Goal: Transaction & Acquisition: Purchase product/service

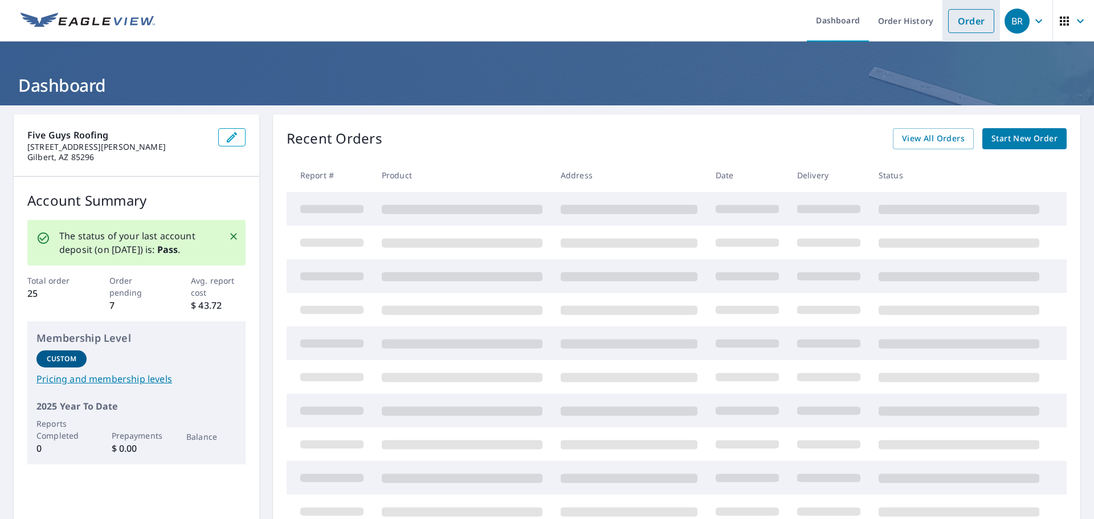
click at [959, 21] on link "Order" at bounding box center [971, 21] width 46 height 24
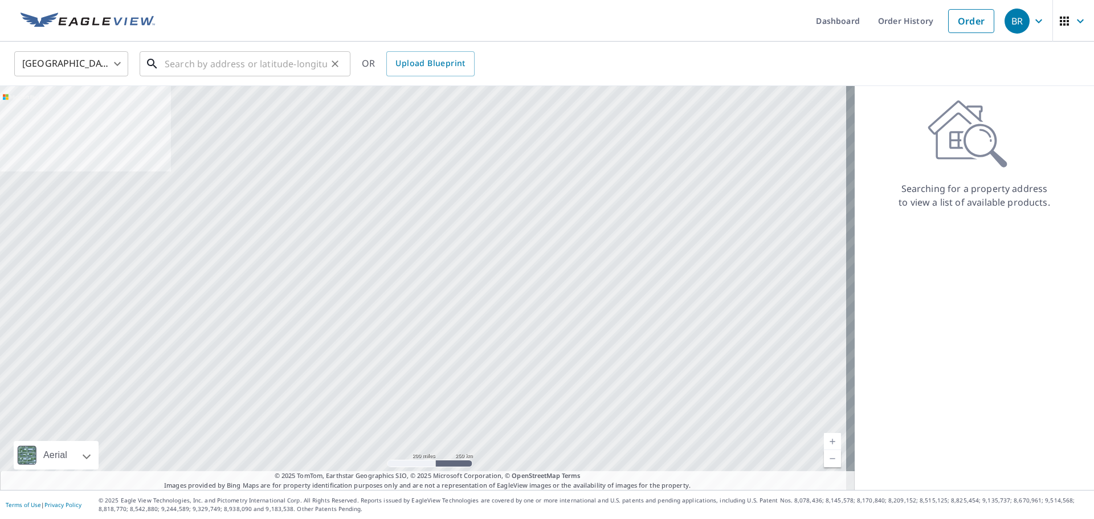
click at [299, 71] on input "text" at bounding box center [246, 64] width 162 height 32
paste input "[STREET_ADDRESS][PERSON_NAME]"
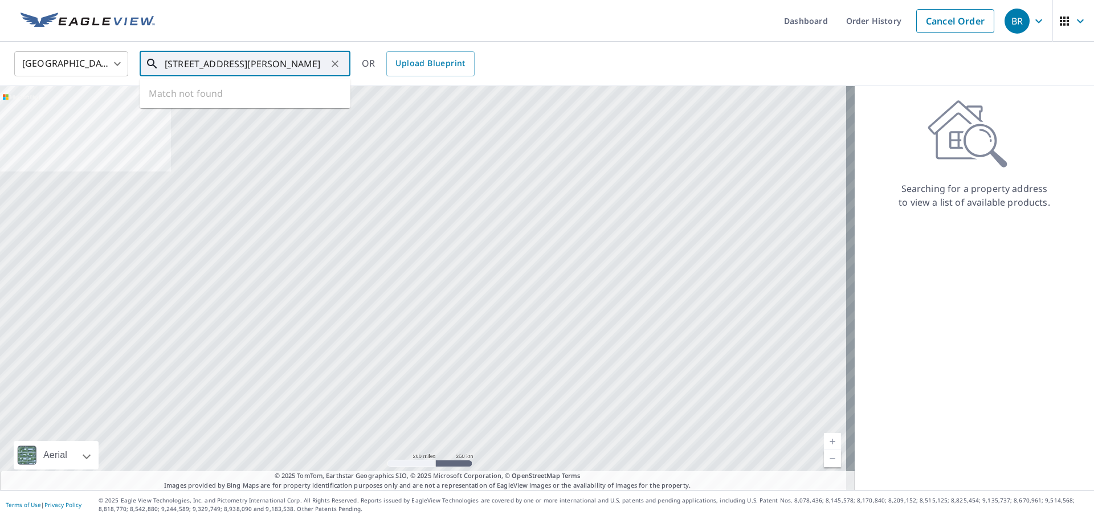
scroll to position [0, 8]
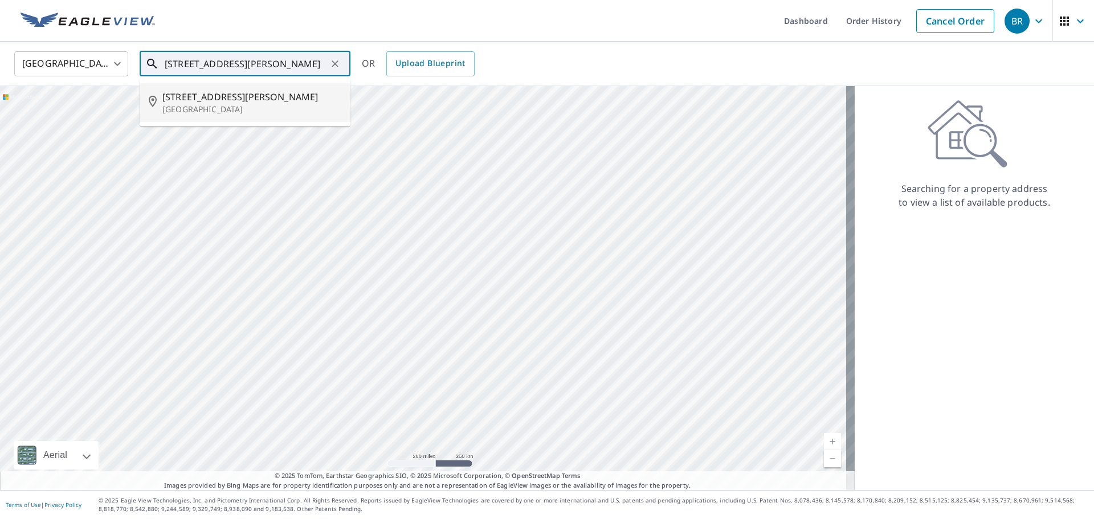
click at [257, 97] on span "[STREET_ADDRESS][PERSON_NAME]" at bounding box center [251, 97] width 179 height 14
type input "[STREET_ADDRESS]"
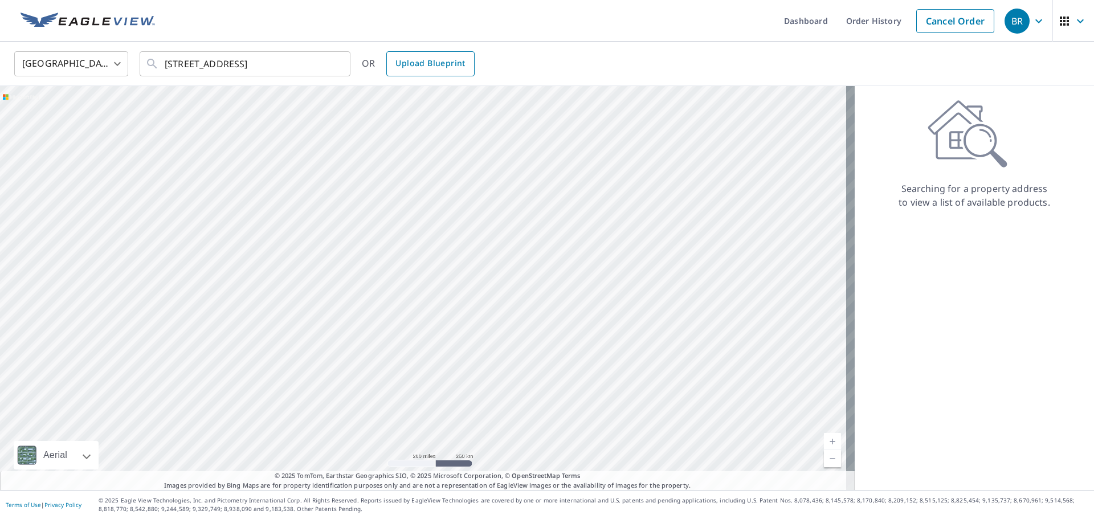
scroll to position [0, 0]
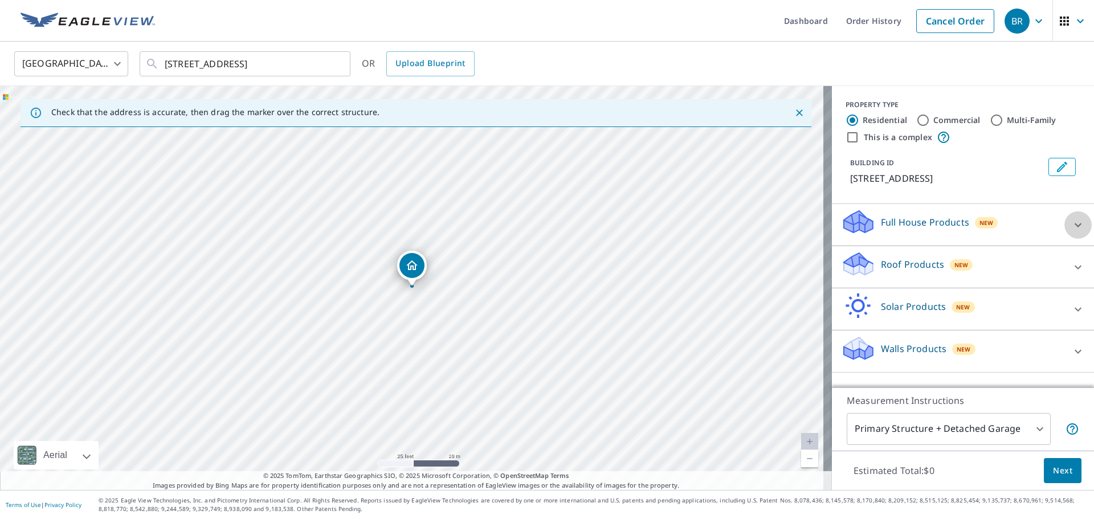
click at [1065, 225] on div at bounding box center [1078, 224] width 27 height 27
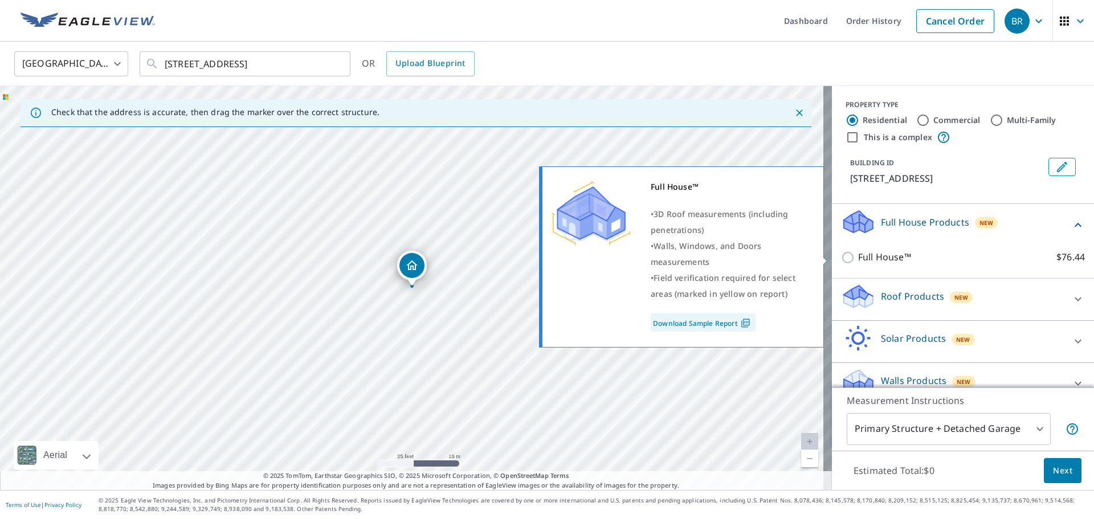
click at [886, 260] on p "Full House™" at bounding box center [884, 257] width 53 height 14
click at [858, 260] on input "Full House™ $76.44" at bounding box center [849, 258] width 17 height 14
checkbox input "true"
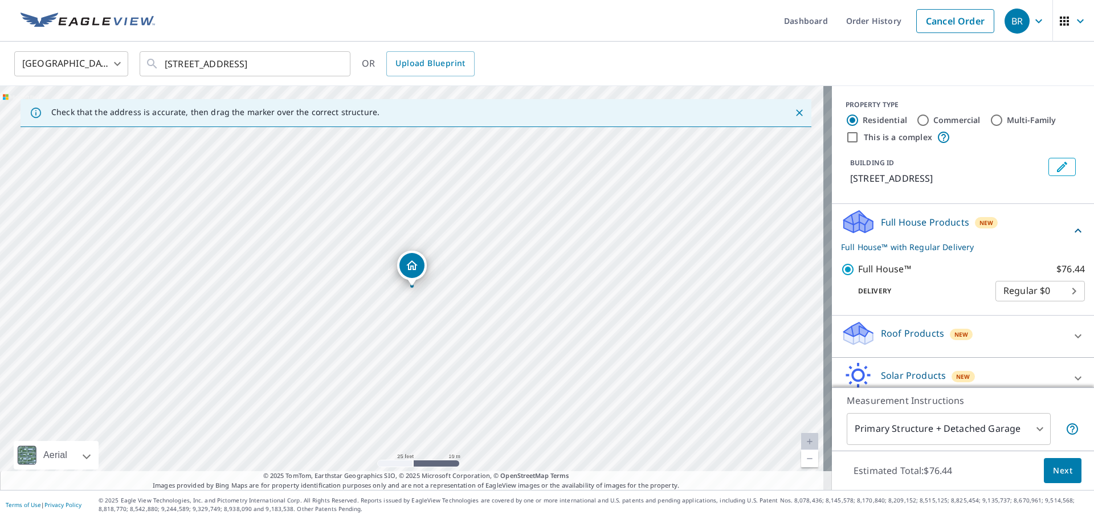
click at [1020, 438] on body "BR BR Dashboard Order History Cancel Order BR [GEOGRAPHIC_DATA] [GEOGRAPHIC_DAT…" at bounding box center [547, 259] width 1094 height 519
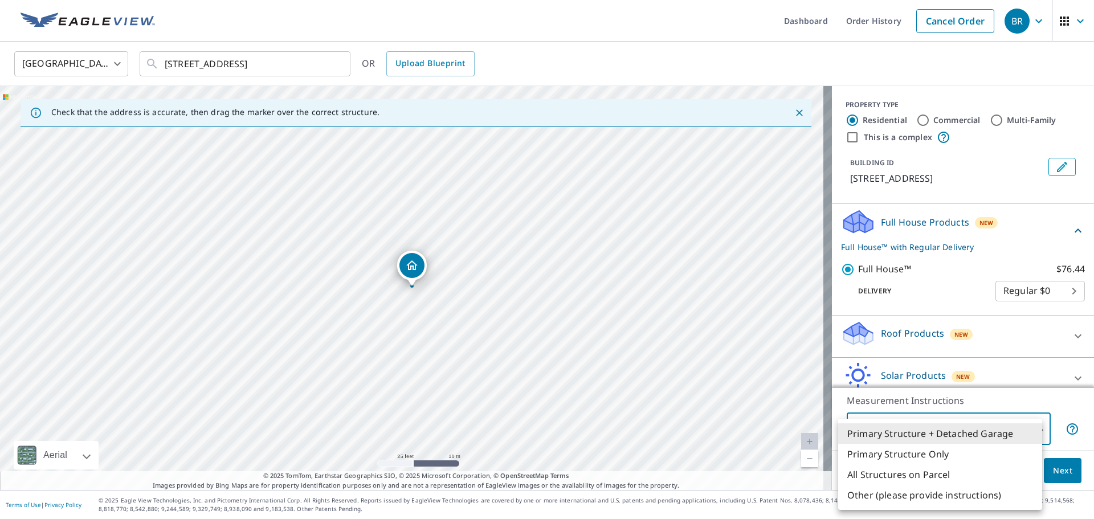
click at [923, 454] on li "Primary Structure Only" at bounding box center [940, 454] width 204 height 21
type input "2"
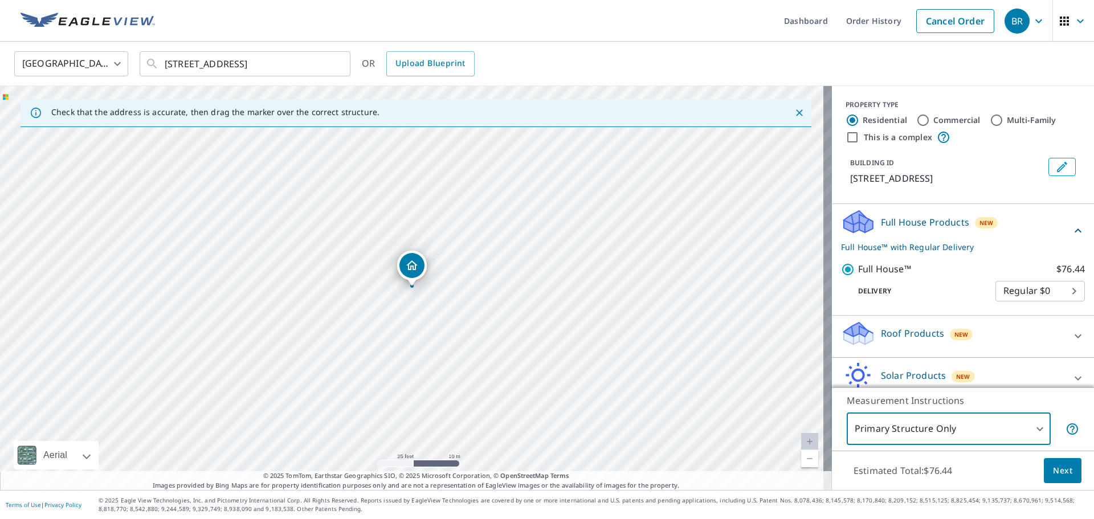
click at [1053, 472] on span "Next" at bounding box center [1062, 471] width 19 height 14
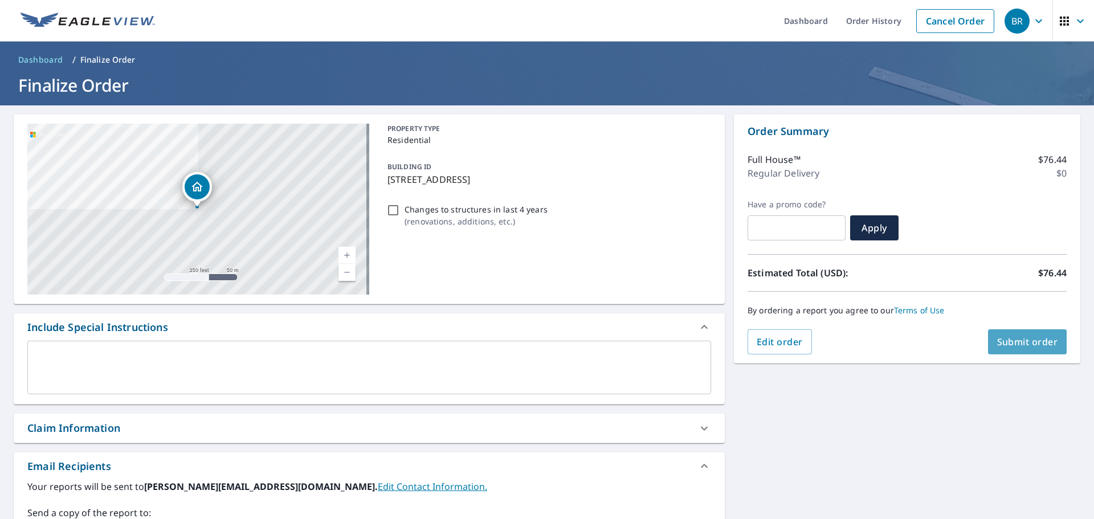
click at [1021, 346] on span "Submit order" at bounding box center [1027, 342] width 61 height 13
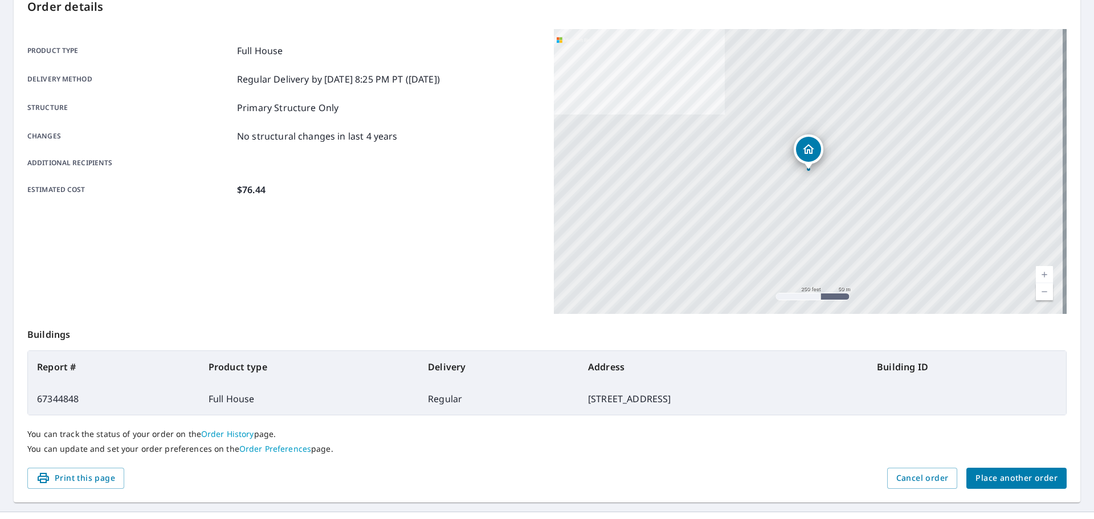
scroll to position [152, 0]
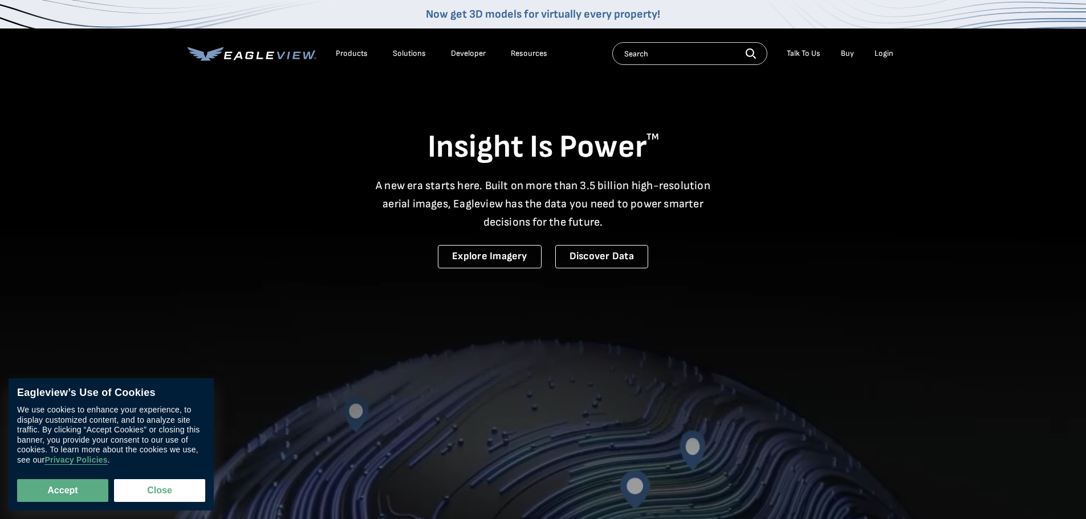
click at [882, 54] on div "Login" at bounding box center [883, 53] width 19 height 10
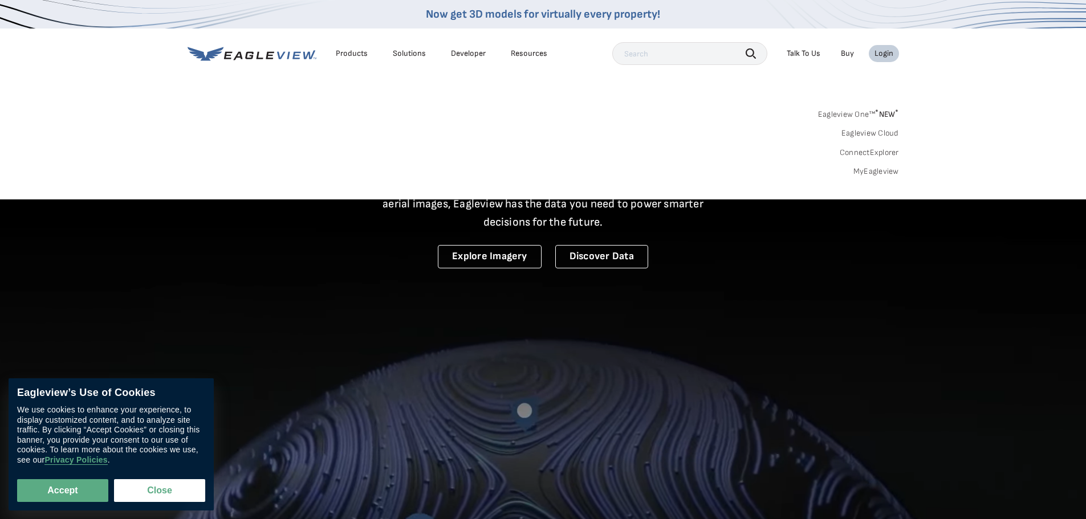
click at [890, 165] on div "Eagleview One™ * NEW * Eagleview Cloud ConnectExplorer MyEagleview" at bounding box center [543, 141] width 711 height 71
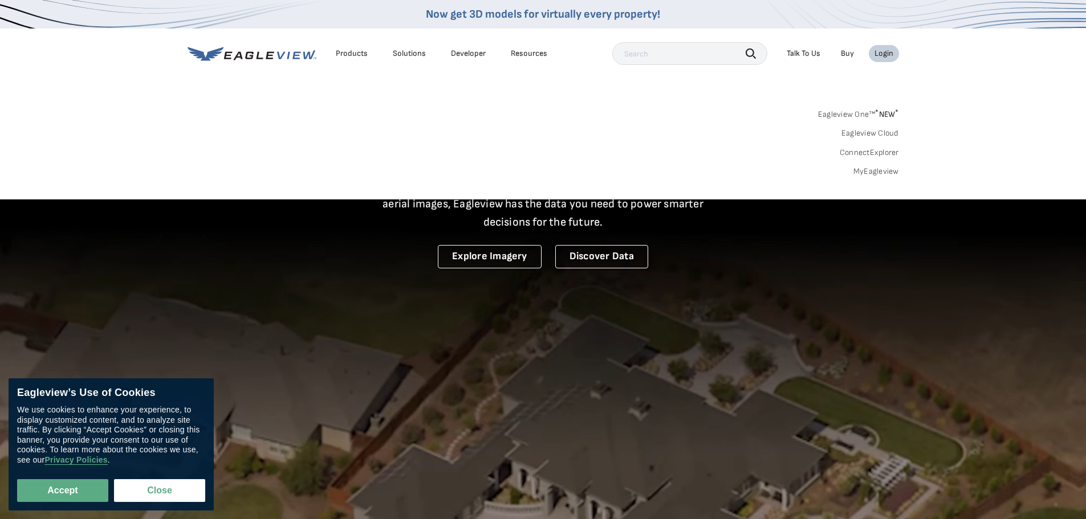
click at [890, 174] on link "MyEagleview" at bounding box center [876, 171] width 46 height 10
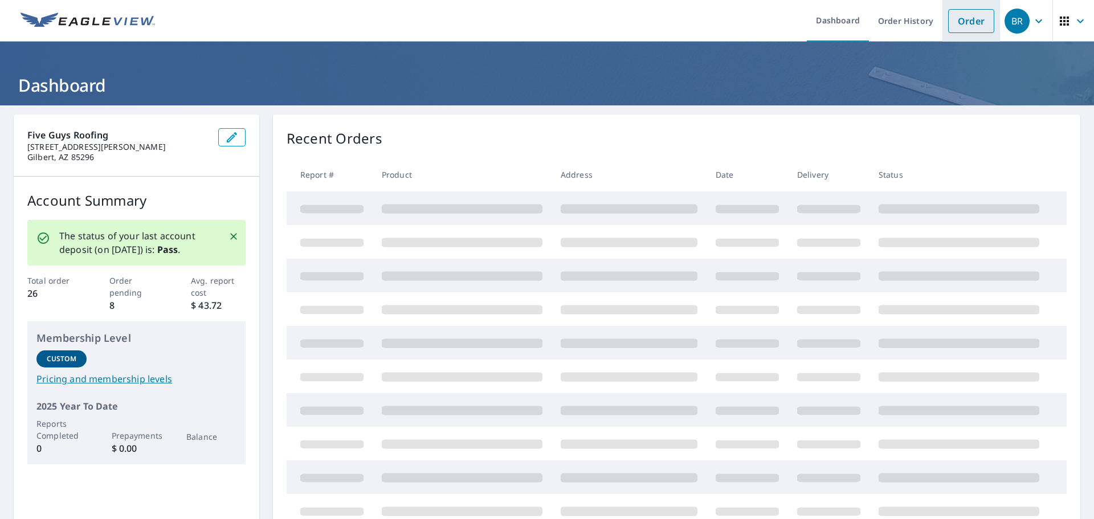
click at [968, 18] on link "Order" at bounding box center [971, 21] width 46 height 24
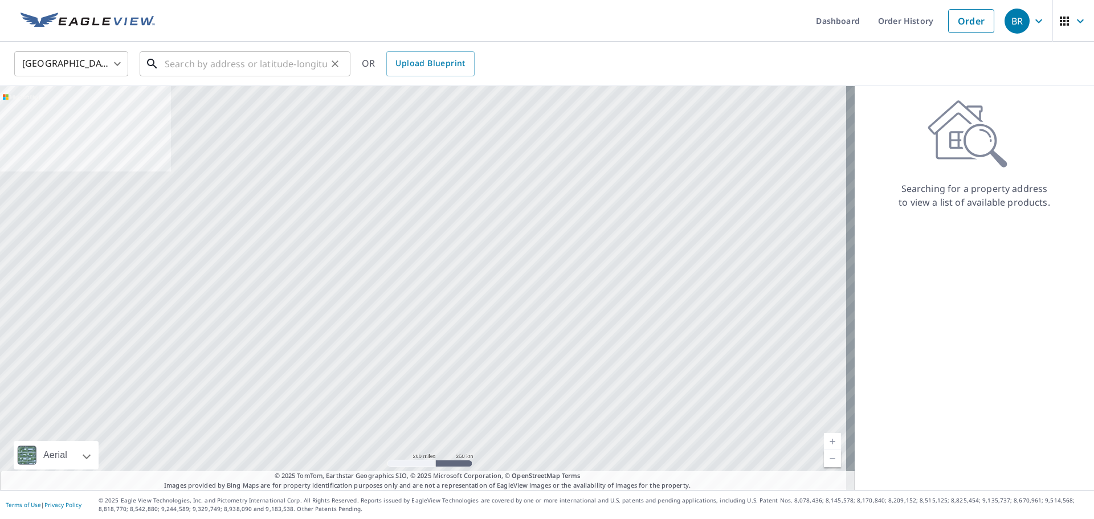
click at [209, 57] on input "text" at bounding box center [246, 64] width 162 height 32
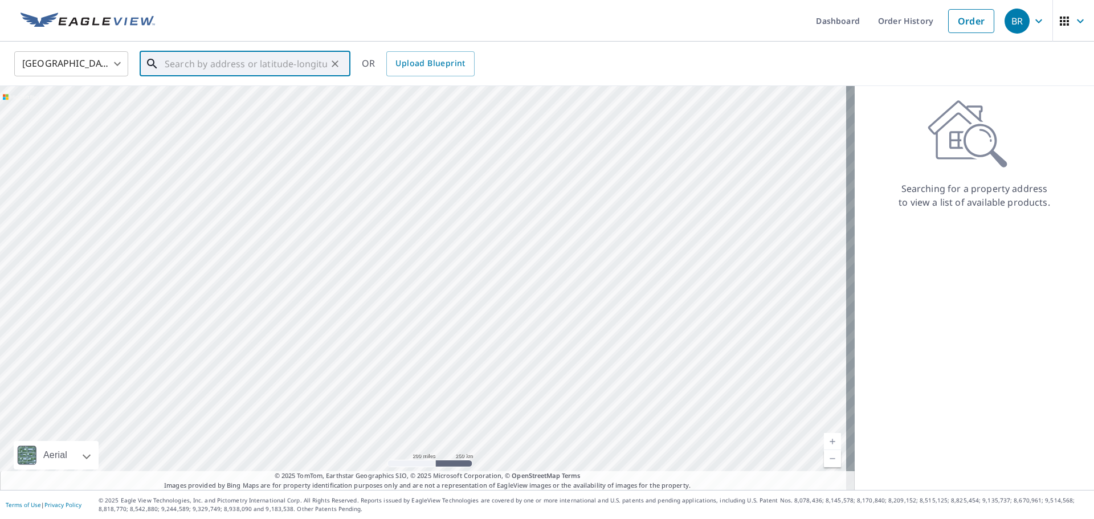
paste input "1140 E Orange St W202 Tempe, AZ 85281"
click at [238, 94] on ul "Match not found" at bounding box center [245, 94] width 211 height 30
click at [234, 65] on input "1140 E Orange St W202 Tempe, AZ 85281" at bounding box center [246, 64] width 162 height 32
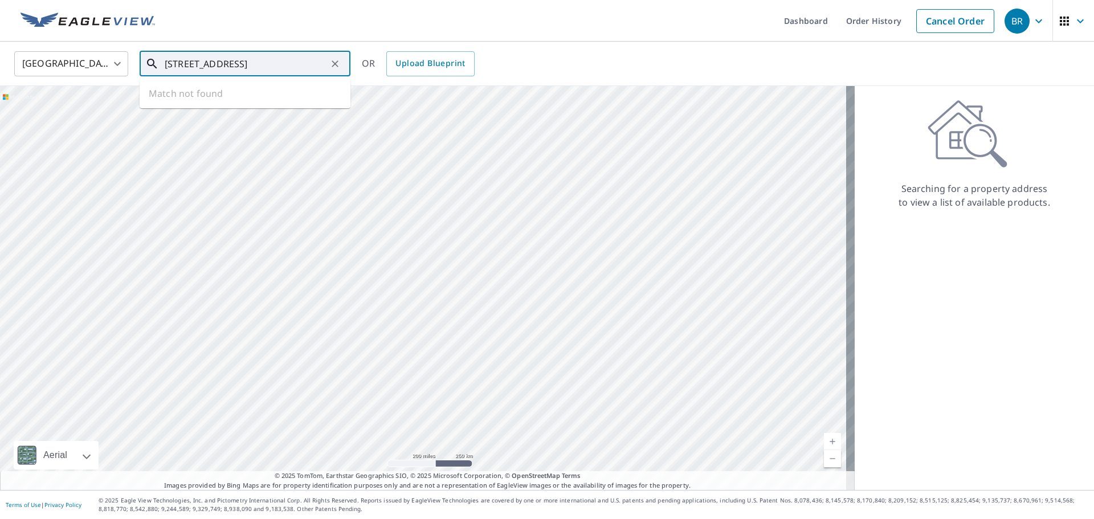
drag, startPoint x: 250, startPoint y: 63, endPoint x: 495, endPoint y: 79, distance: 245.6
click at [492, 78] on div "United States US ​ 1140 E Orange St W202 Tempe, AZ 85281 ​ Match not found OR U…" at bounding box center [547, 64] width 1094 height 44
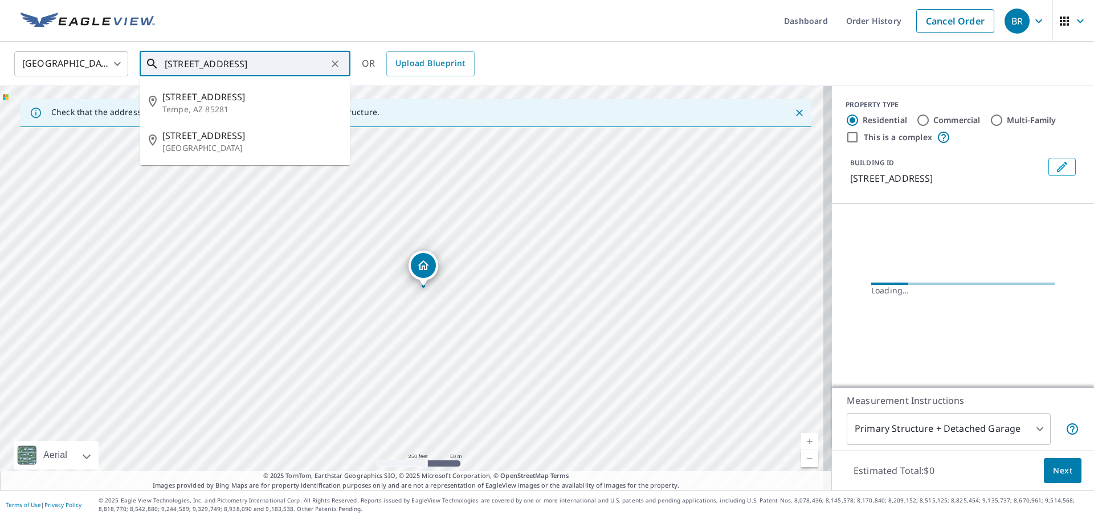
click at [259, 70] on input "1140 E Orange St" at bounding box center [246, 64] width 162 height 32
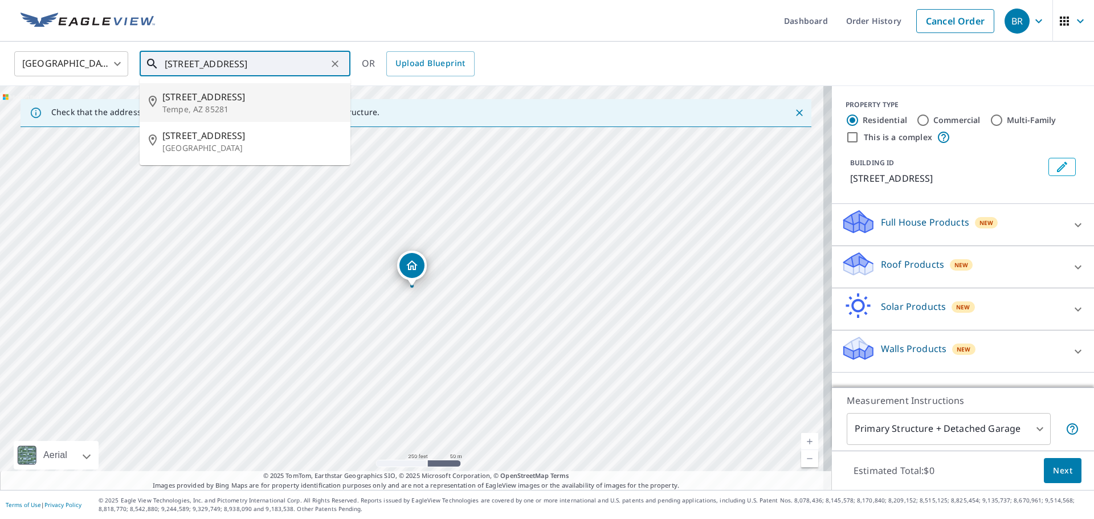
click at [256, 92] on span "1140 E Orange St" at bounding box center [251, 97] width 179 height 14
type input "1140 E Orange St Tempe, AZ 85281"
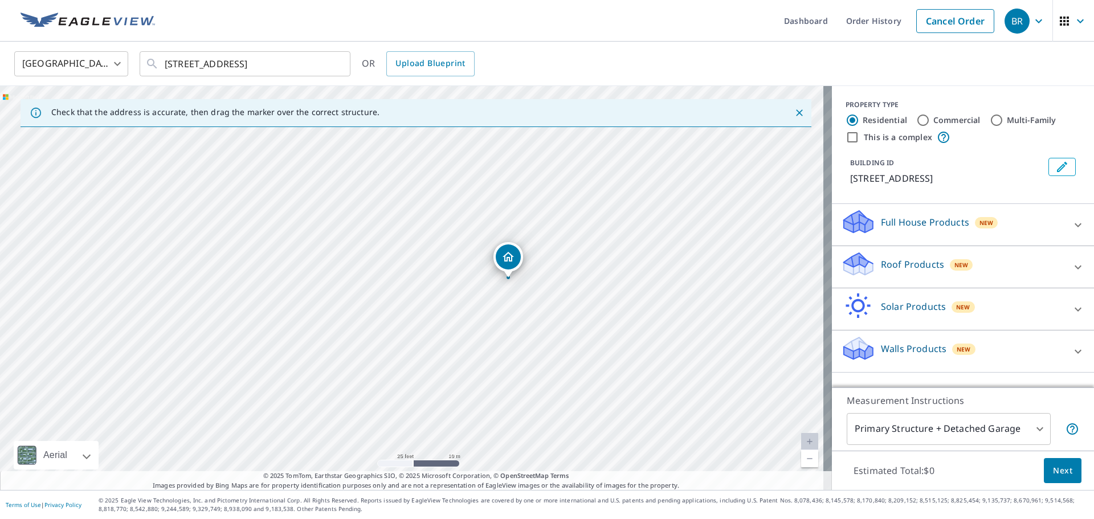
click at [1076, 222] on icon at bounding box center [1079, 225] width 14 height 14
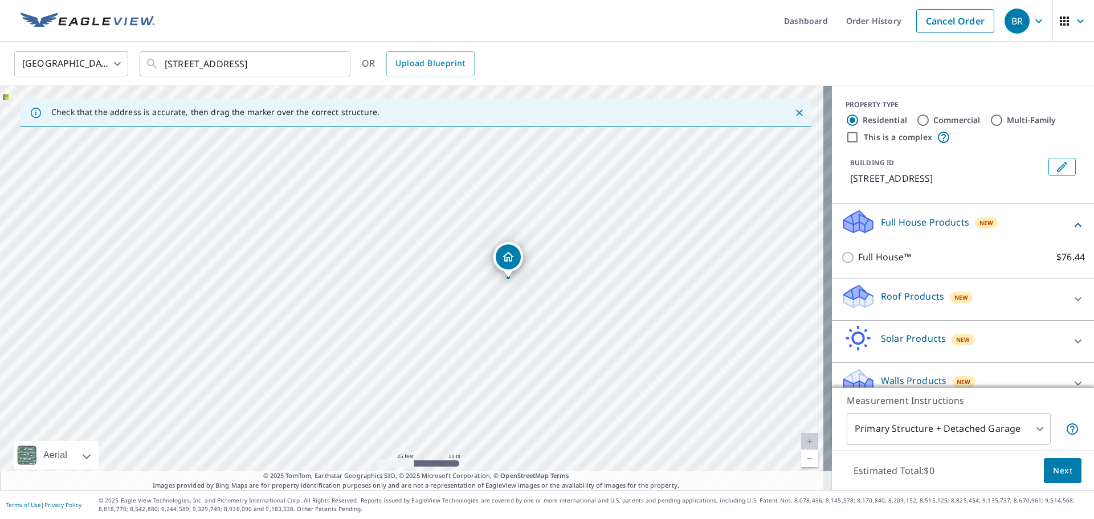
click at [959, 121] on label "Commercial" at bounding box center [957, 120] width 47 height 11
click at [930, 121] on input "Commercial" at bounding box center [923, 120] width 14 height 14
radio input "true"
type input "4"
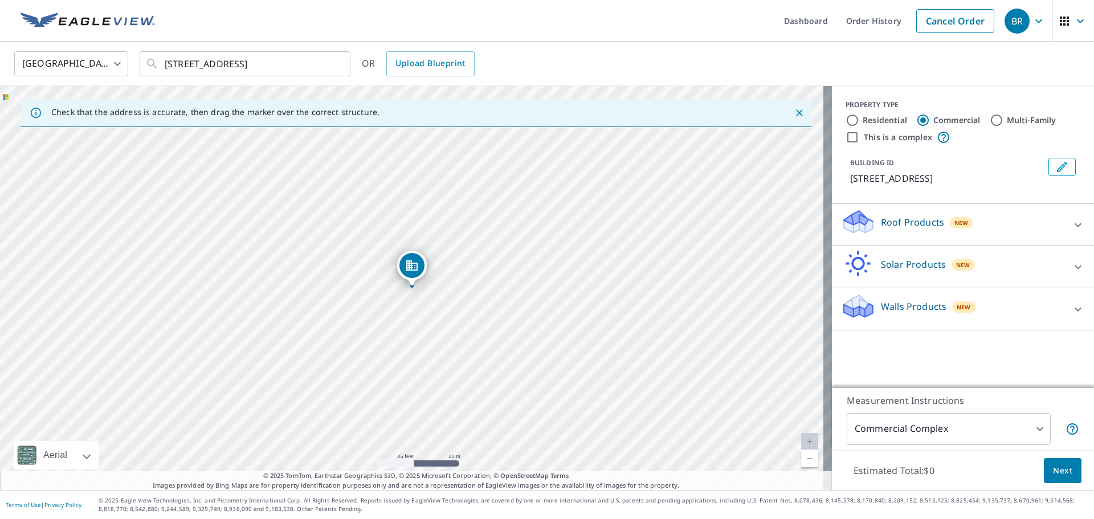
click at [963, 221] on div "Roof Products New" at bounding box center [952, 225] width 223 height 32
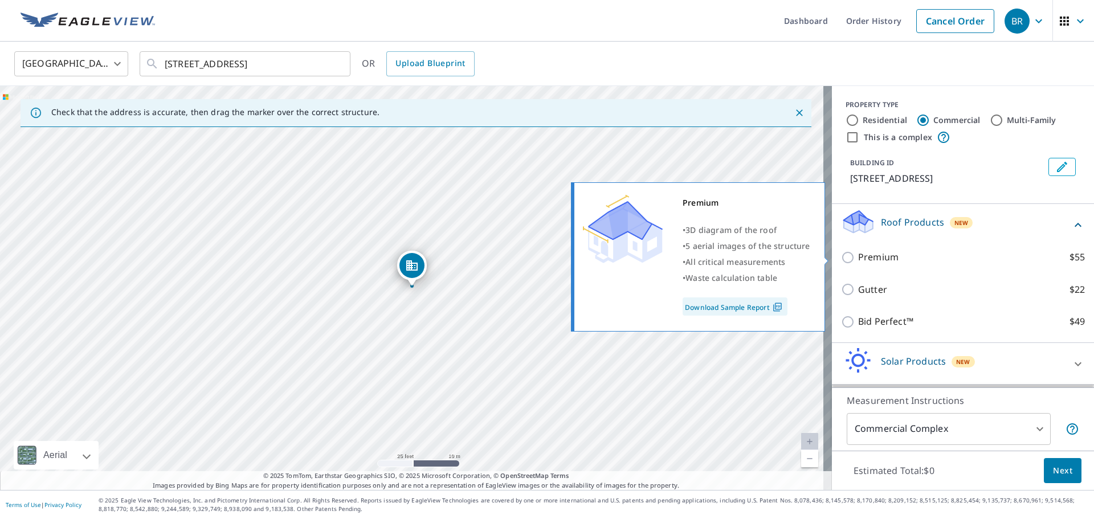
click at [878, 256] on p "Premium" at bounding box center [878, 257] width 40 height 14
click at [858, 256] on input "Premium $55" at bounding box center [849, 258] width 17 height 14
checkbox input "true"
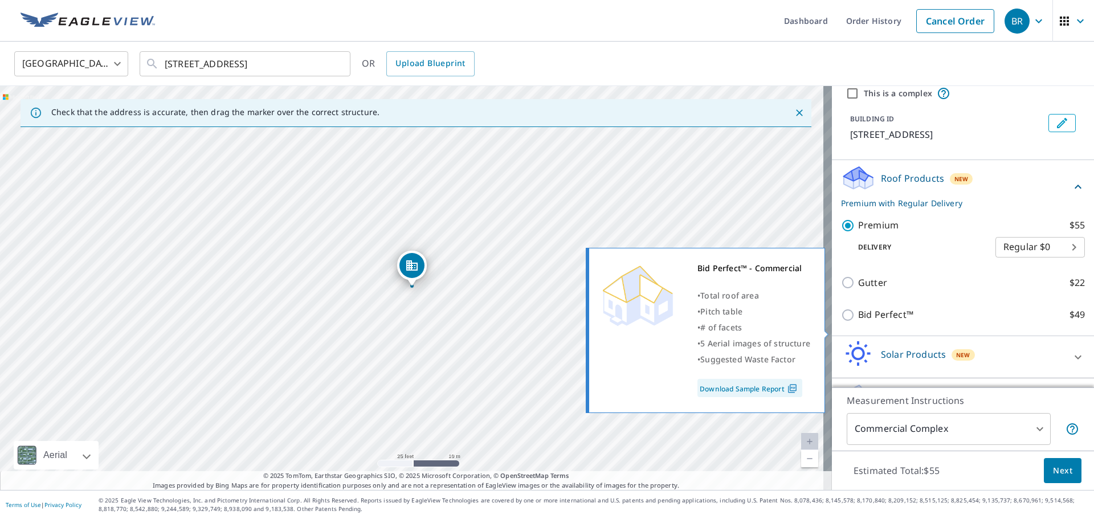
scroll to position [57, 0]
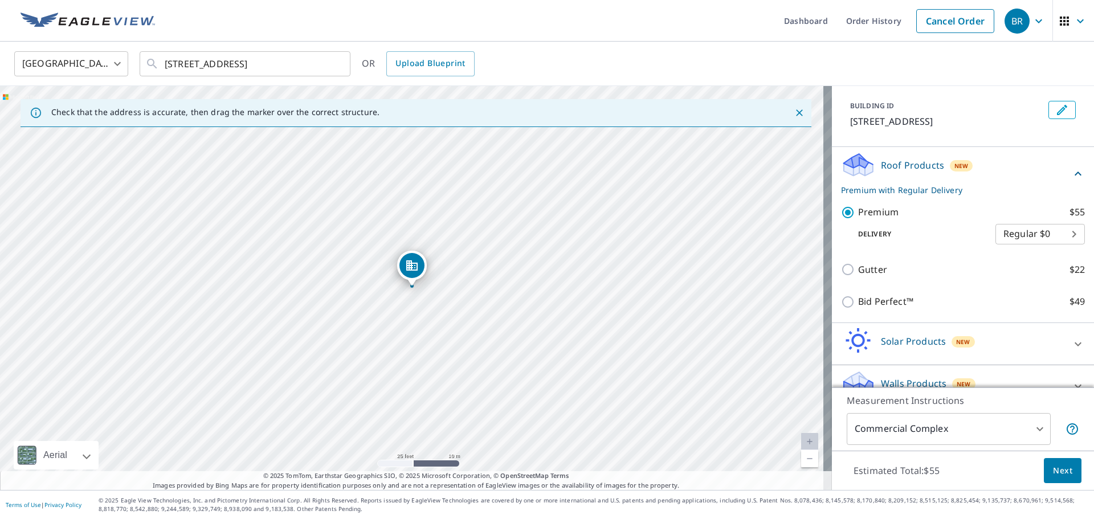
click at [909, 431] on body "BR BR Dashboard Order History Cancel Order BR United States US ​ 1140 E Orange …" at bounding box center [547, 259] width 1094 height 519
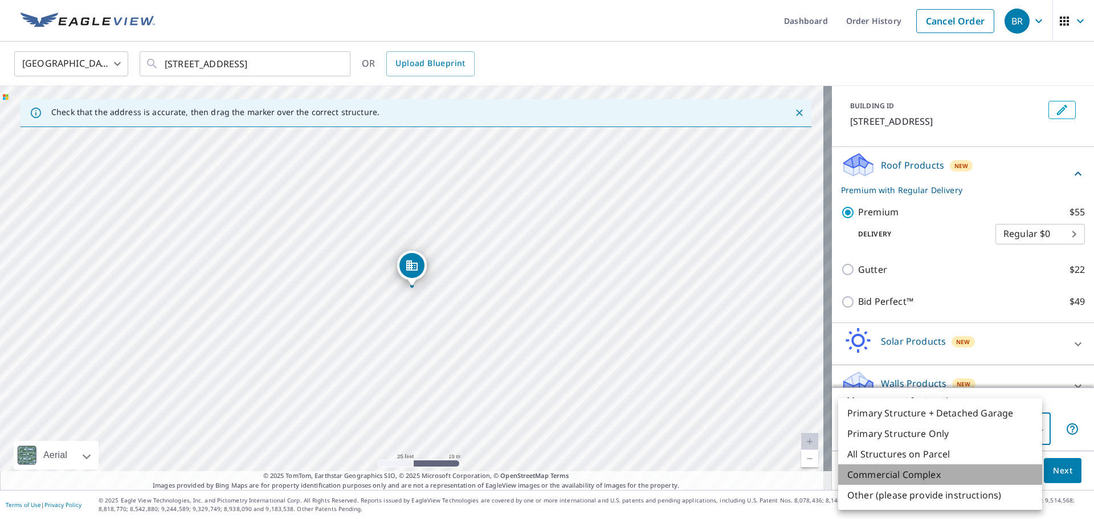
click at [915, 482] on li "Commercial Complex" at bounding box center [940, 475] width 204 height 21
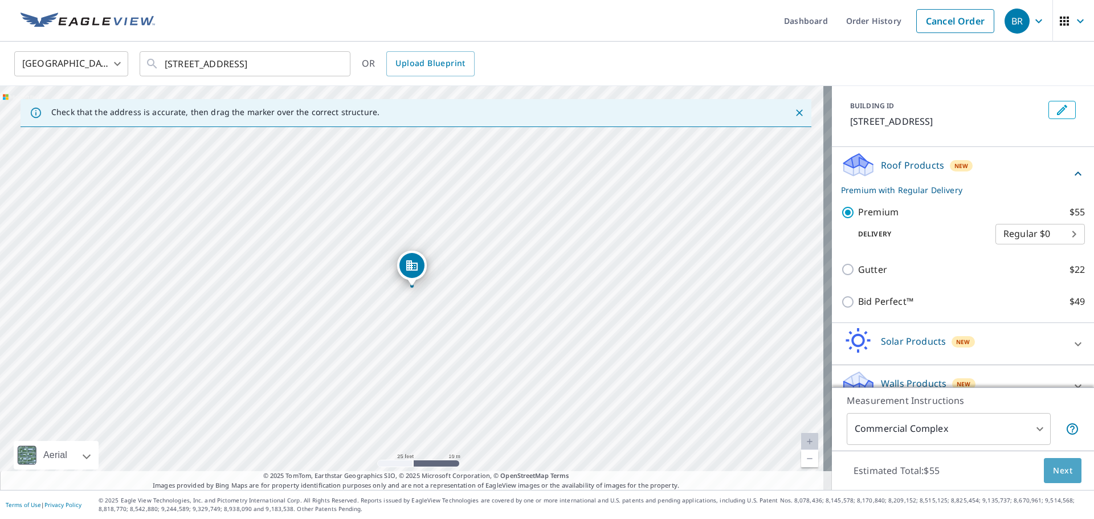
click at [1058, 472] on span "Next" at bounding box center [1062, 471] width 19 height 14
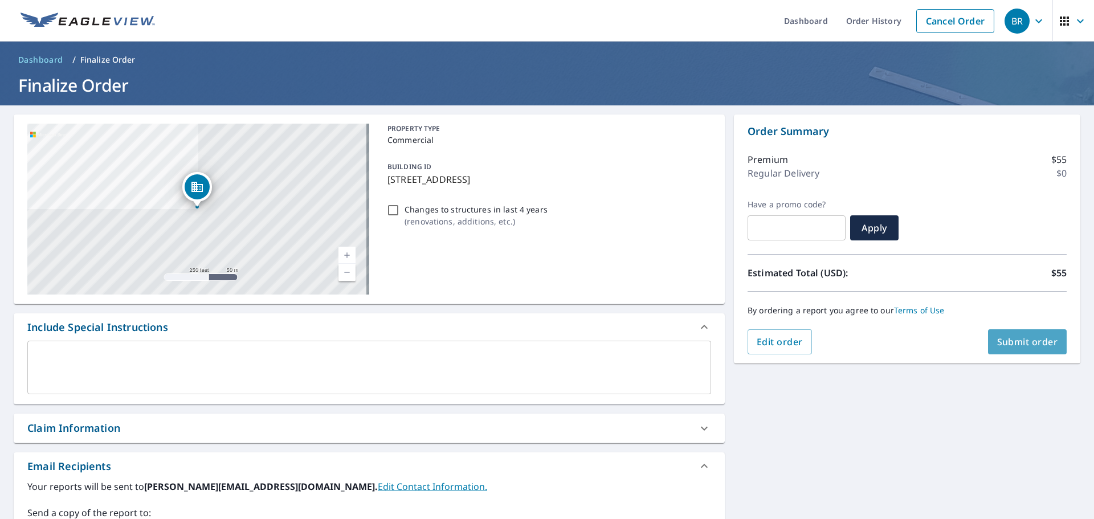
click at [1036, 340] on span "Submit order" at bounding box center [1027, 342] width 61 height 13
